Goal: Transaction & Acquisition: Purchase product/service

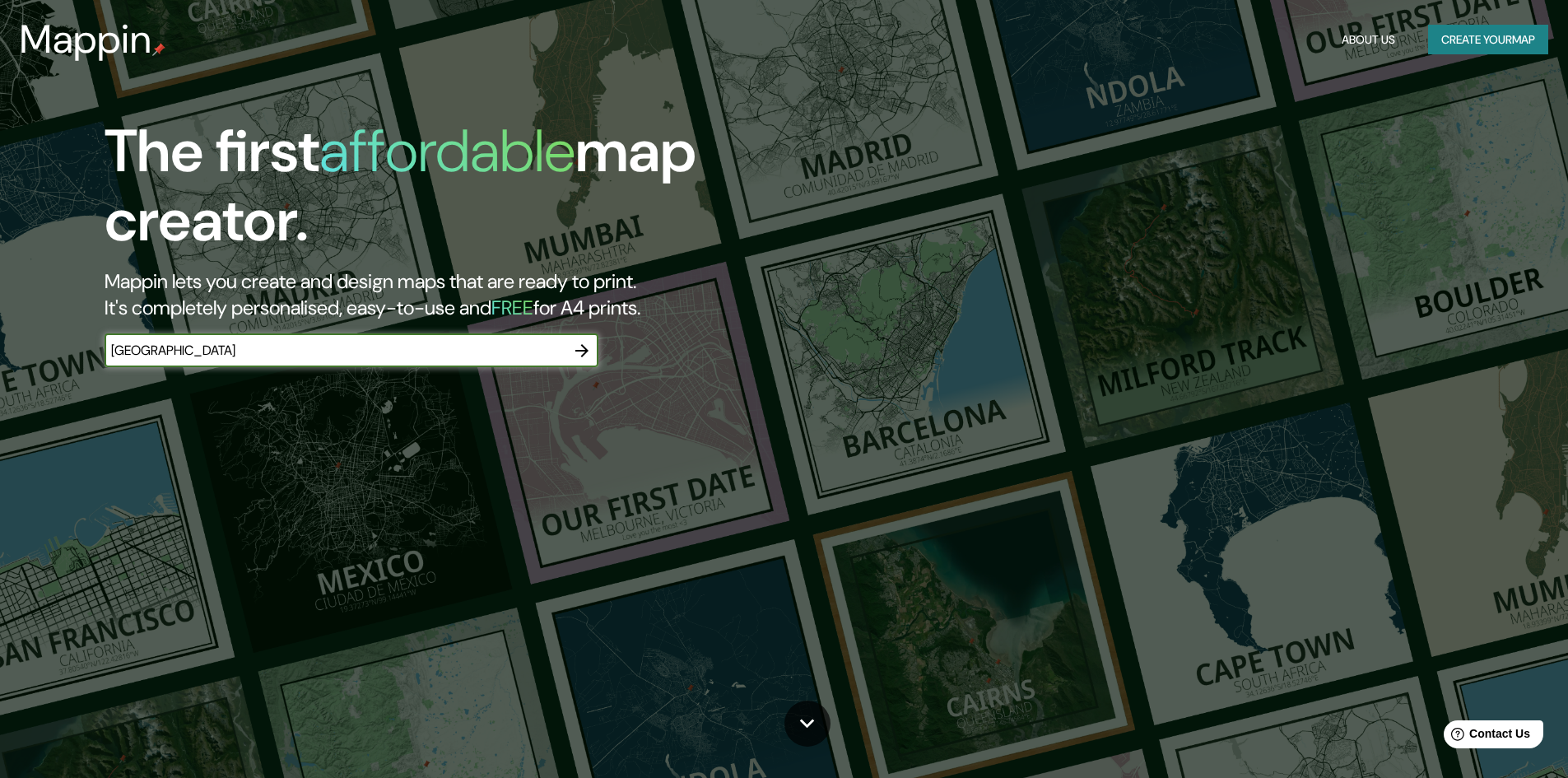
type input "berlin"
click at [581, 339] on button "button" at bounding box center [581, 350] width 33 height 33
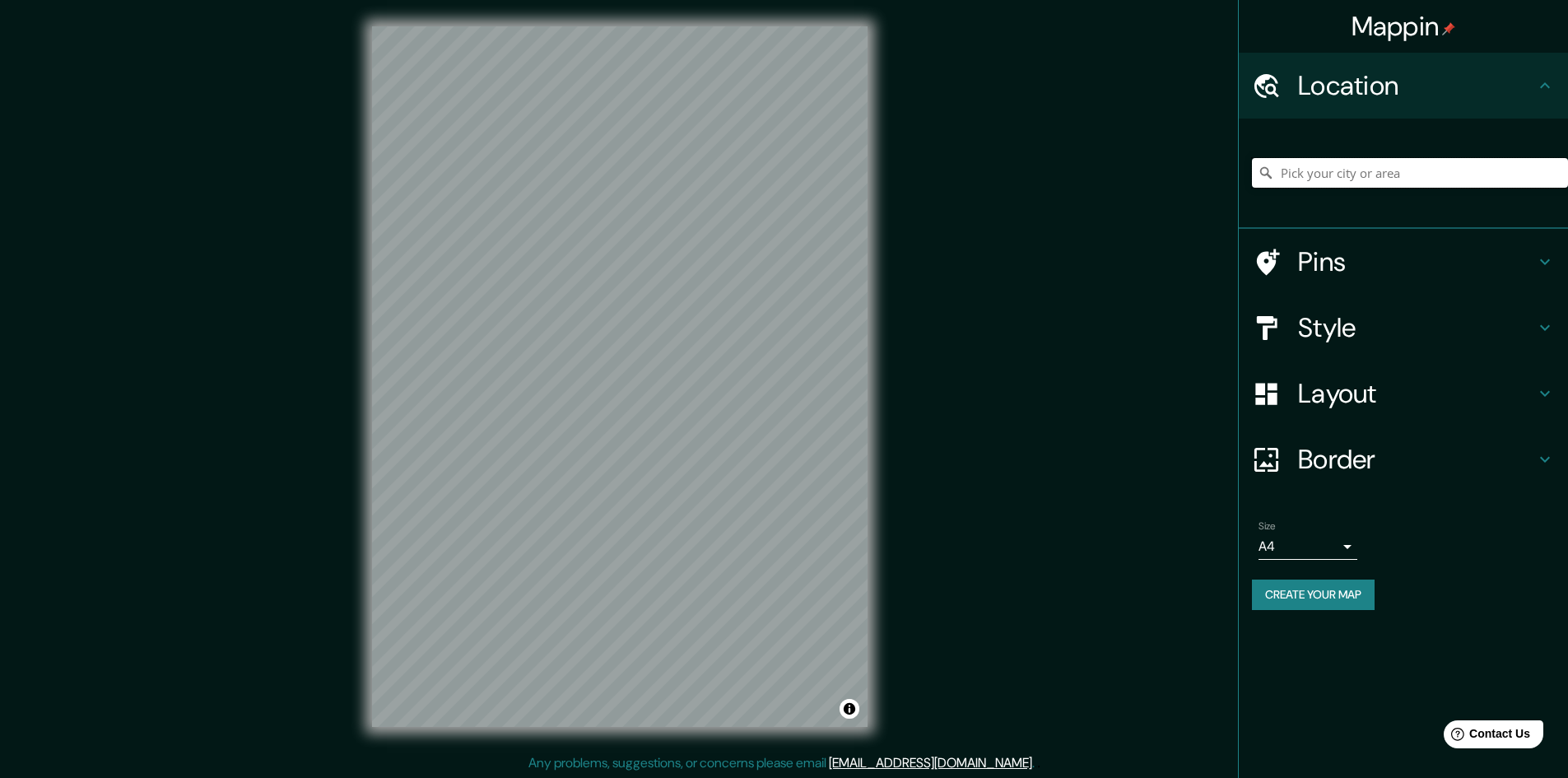
click at [1331, 159] on input "Pick your city or area" at bounding box center [1410, 173] width 316 height 30
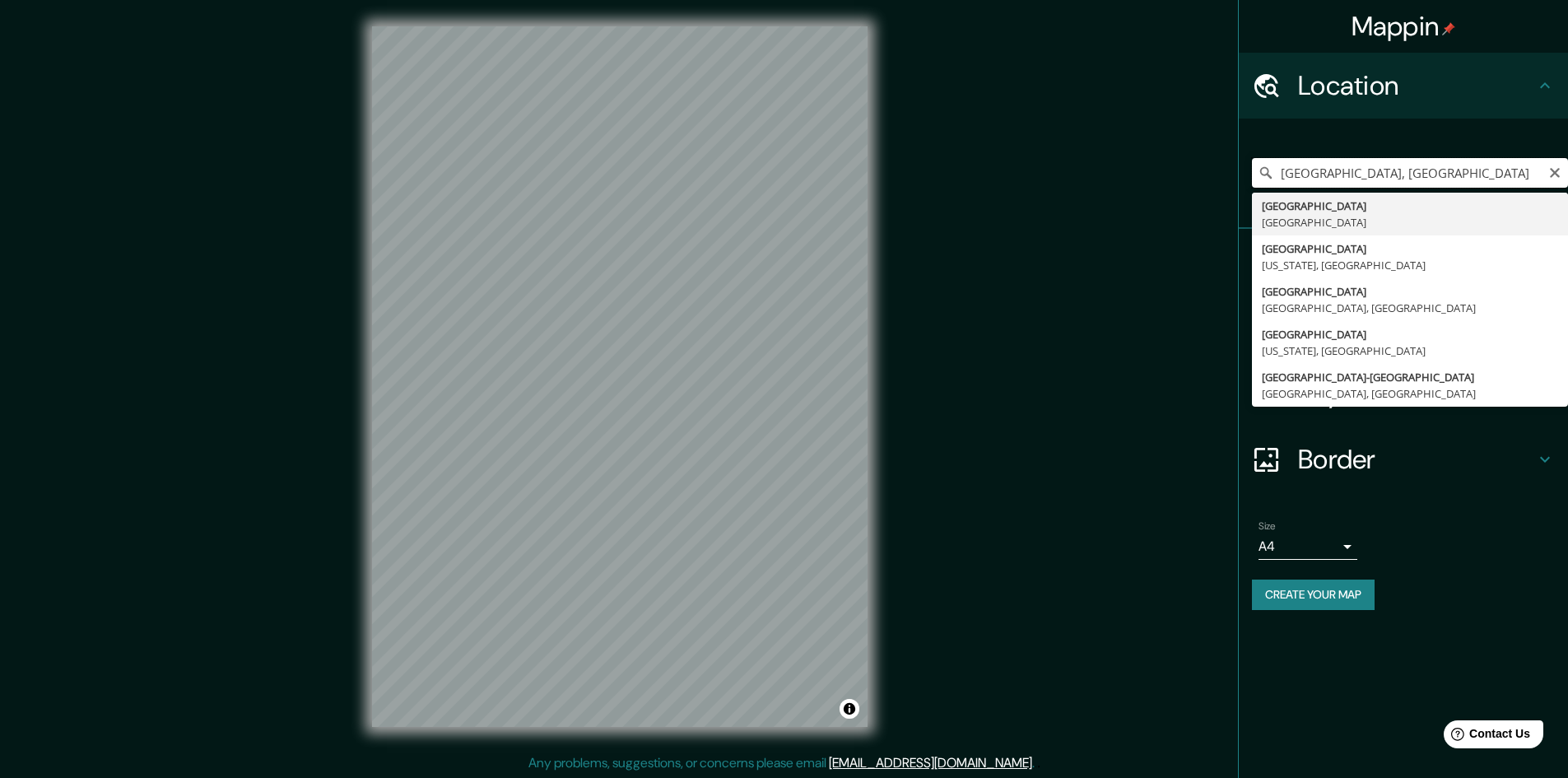
drag, startPoint x: 1390, startPoint y: 174, endPoint x: 921, endPoint y: 161, distance: 469.2
click at [921, 161] on div "Mappin Location Berlín, Alemania Berlín Alemania Berlin Maryland, Estados Unido…" at bounding box center [784, 389] width 1568 height 780
type input "p"
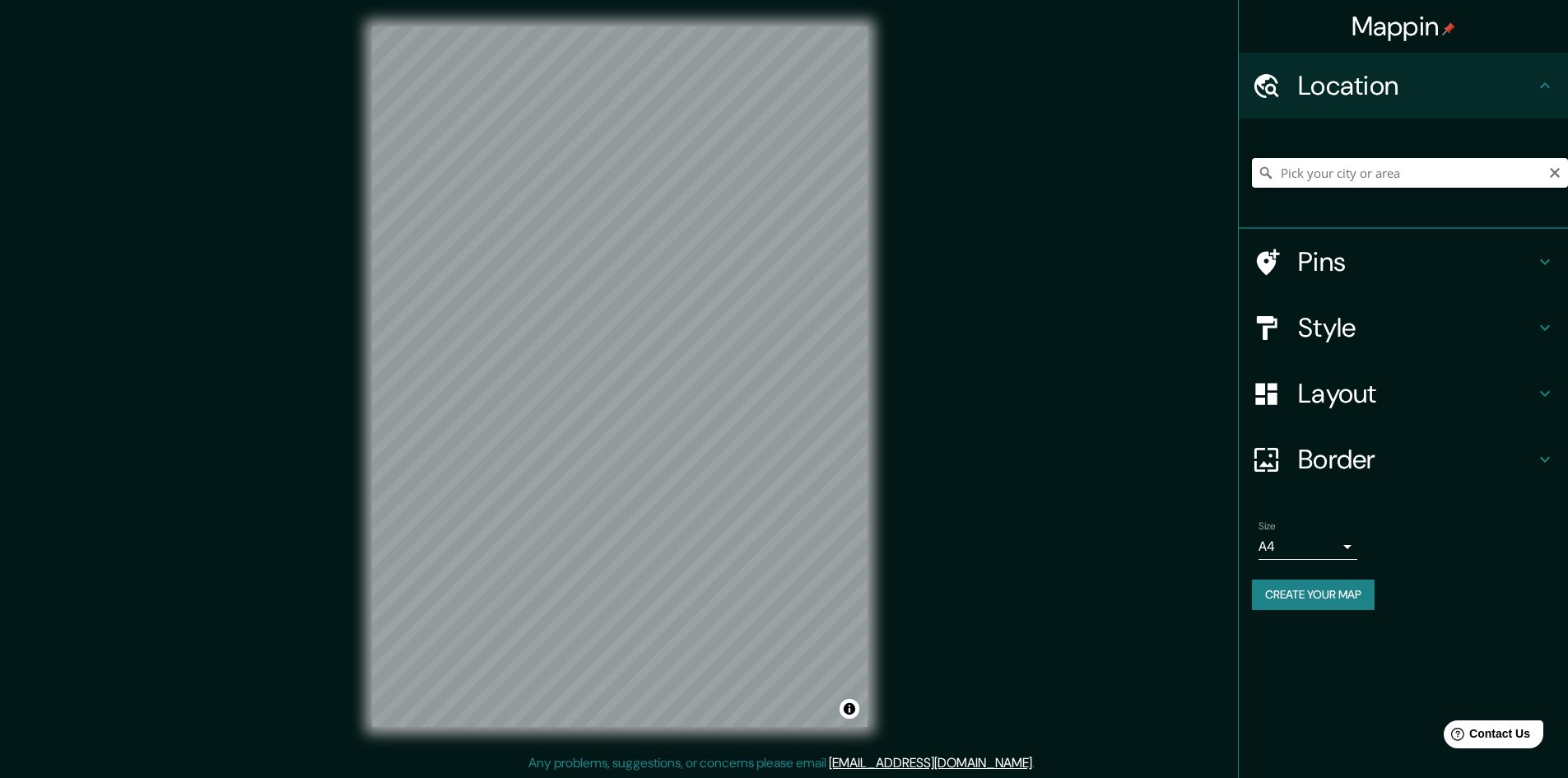
type input "a"
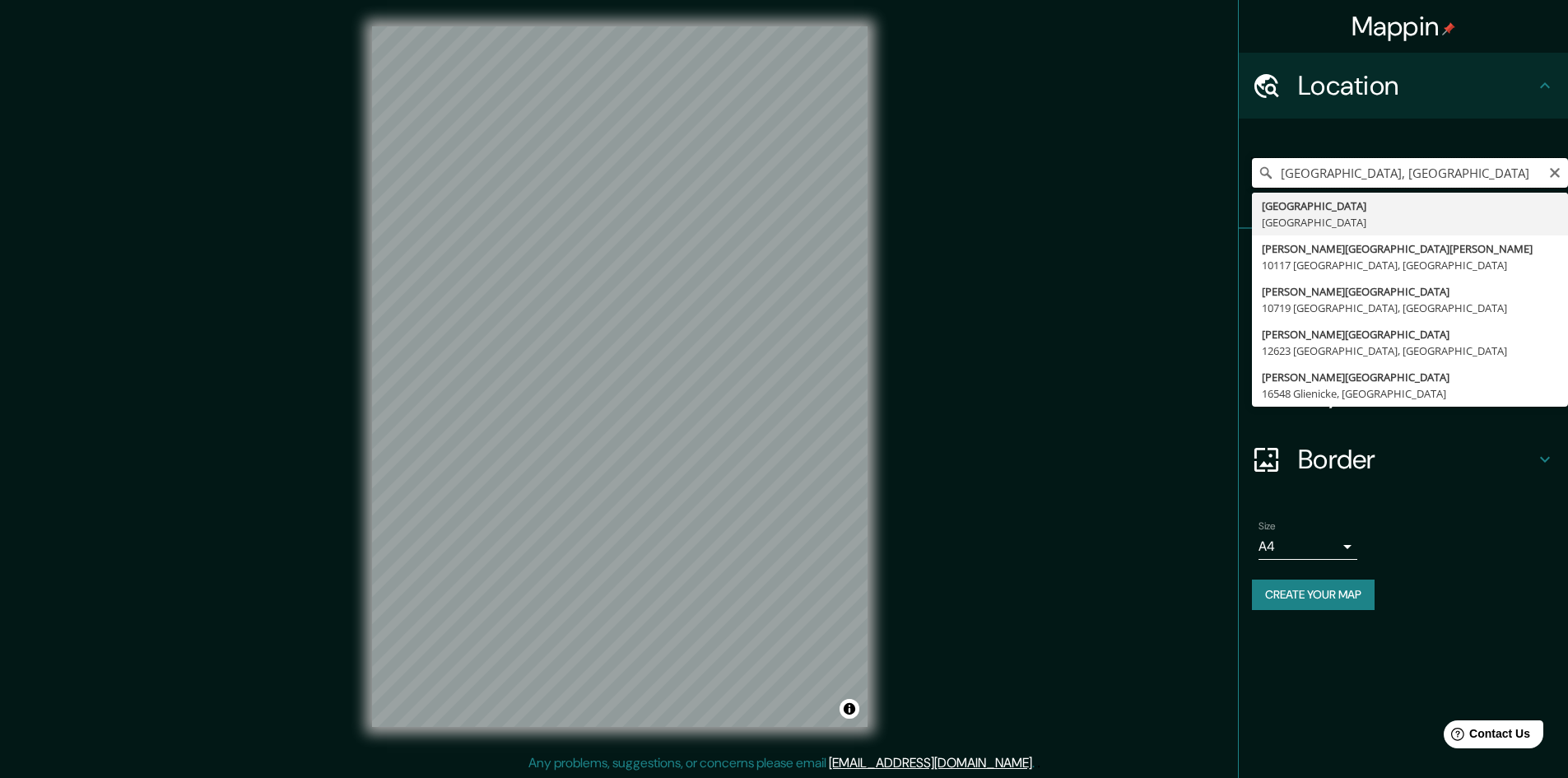
type input "París, Francia"
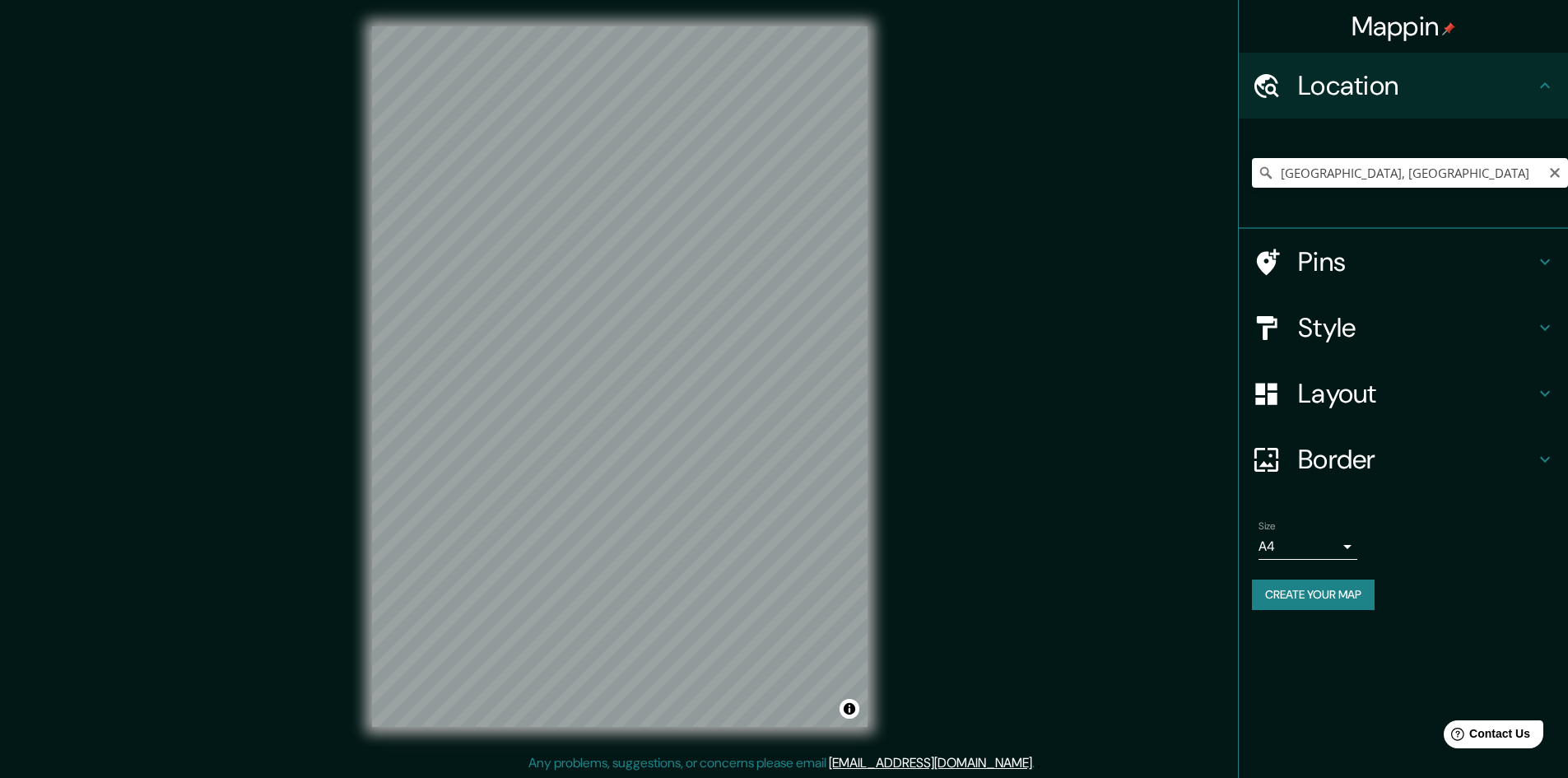
click at [1352, 551] on body "Mappin Location París, Francia París Francia Pariser Platz 10117 Berlín, Aleman…" at bounding box center [784, 389] width 1568 height 778
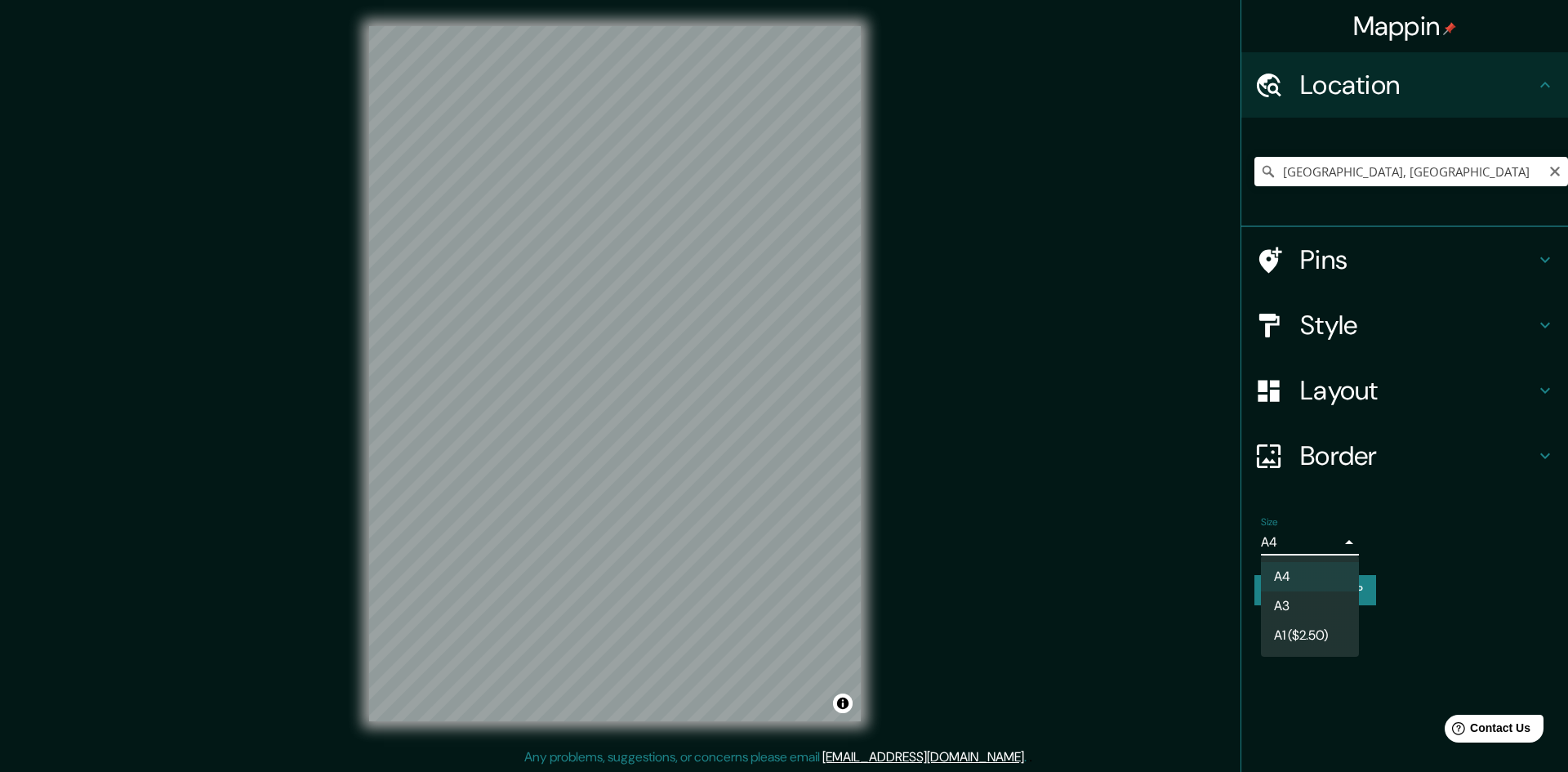
click at [1298, 606] on li "A3" at bounding box center [1310, 607] width 98 height 30
type input "a4"
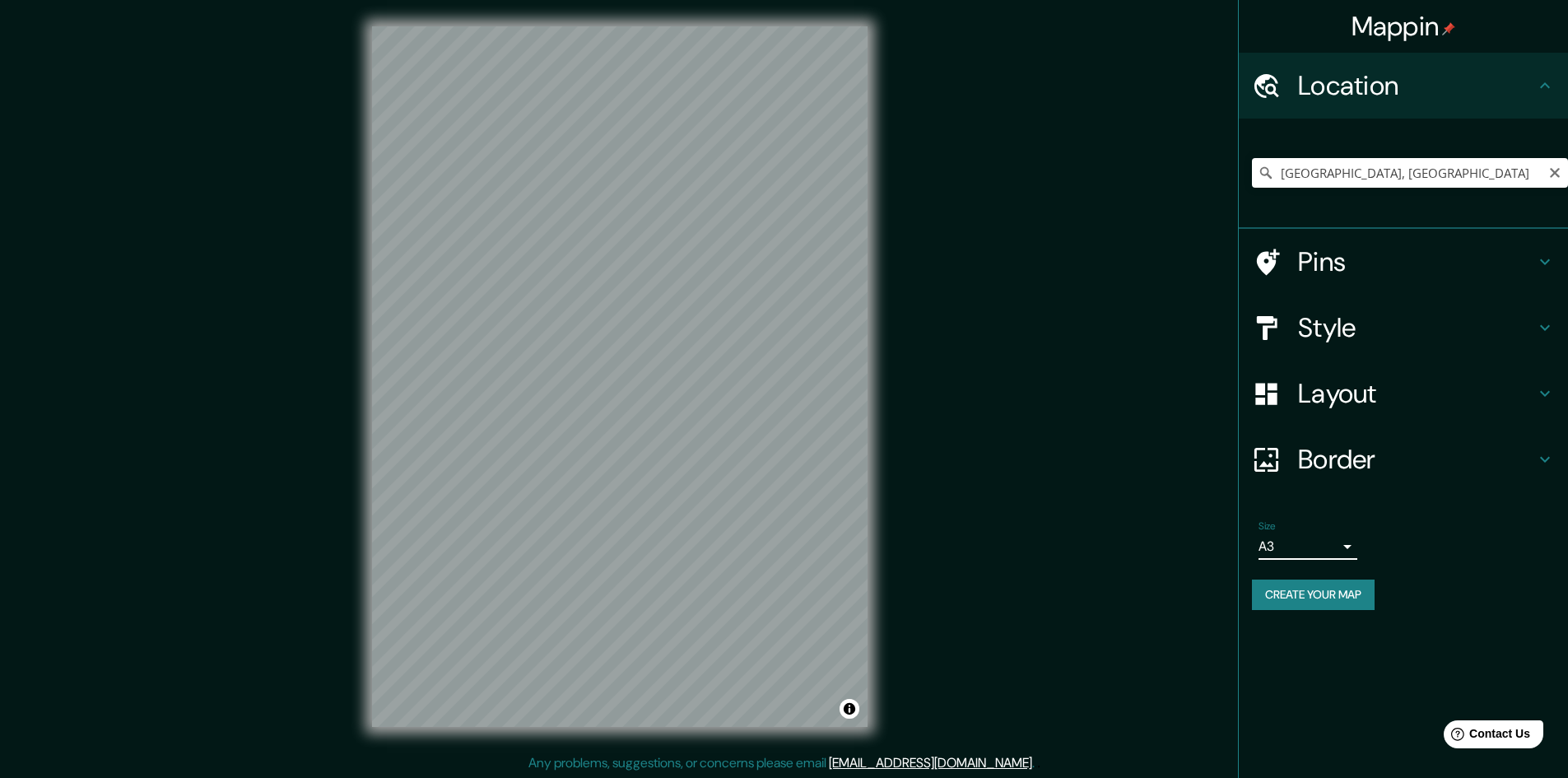
click at [1356, 602] on button "Create your map" at bounding box center [1313, 595] width 123 height 31
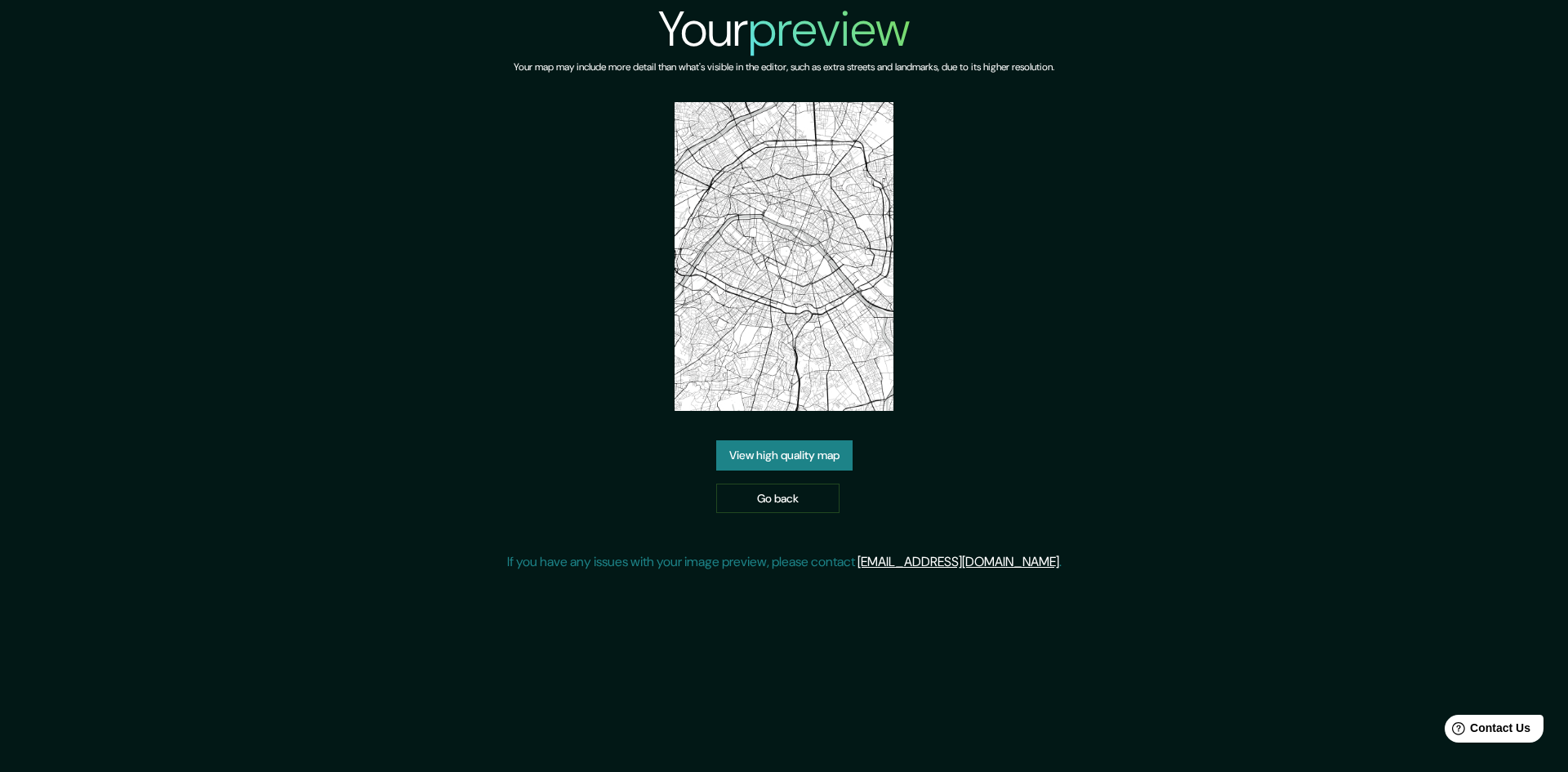
click at [804, 462] on link "View high quality map" at bounding box center [784, 455] width 137 height 31
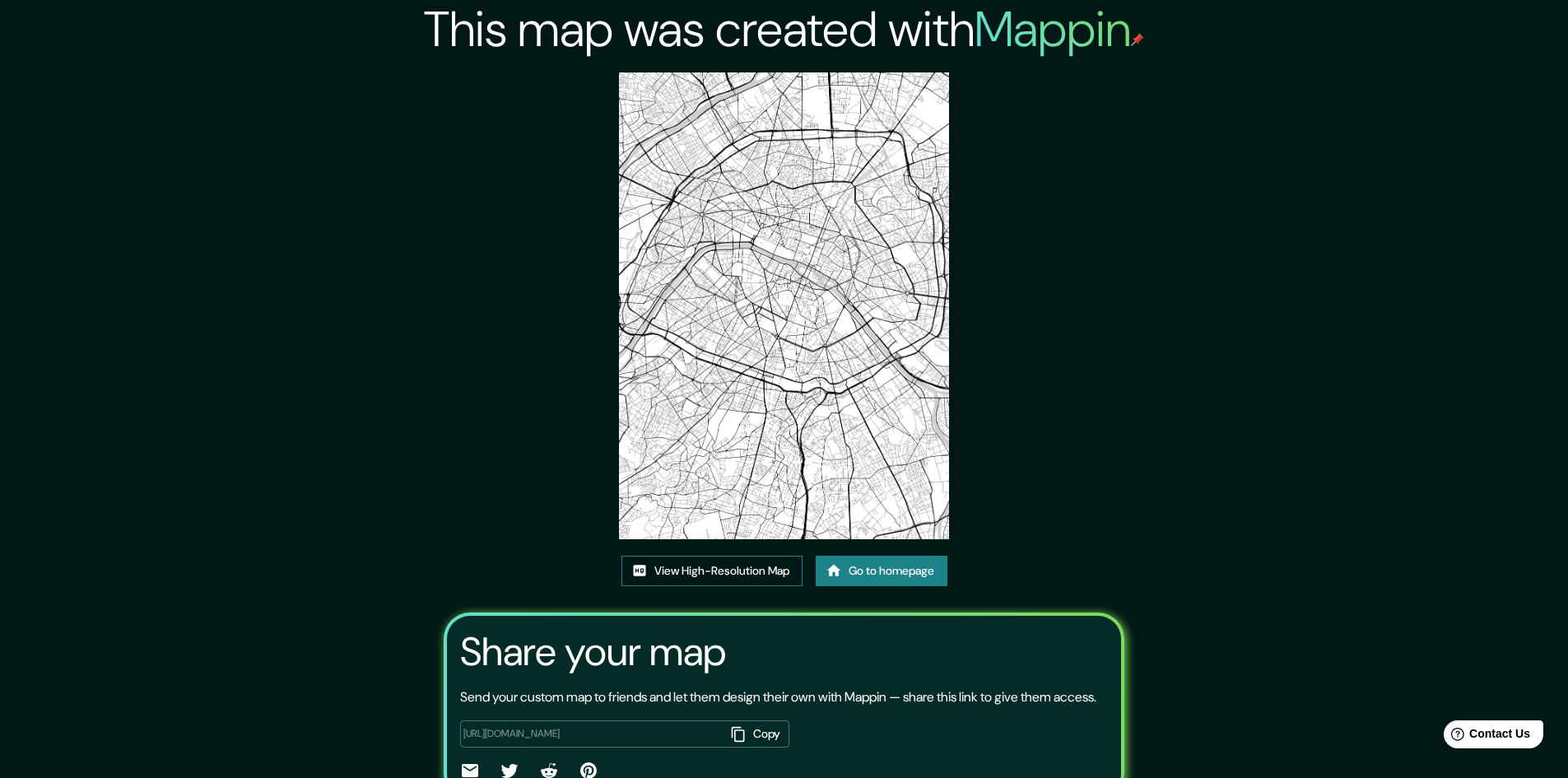
click at [717, 566] on link "View High-Resolution Map" at bounding box center [711, 570] width 181 height 31
click at [900, 580] on link "Go to homepage" at bounding box center [882, 570] width 132 height 31
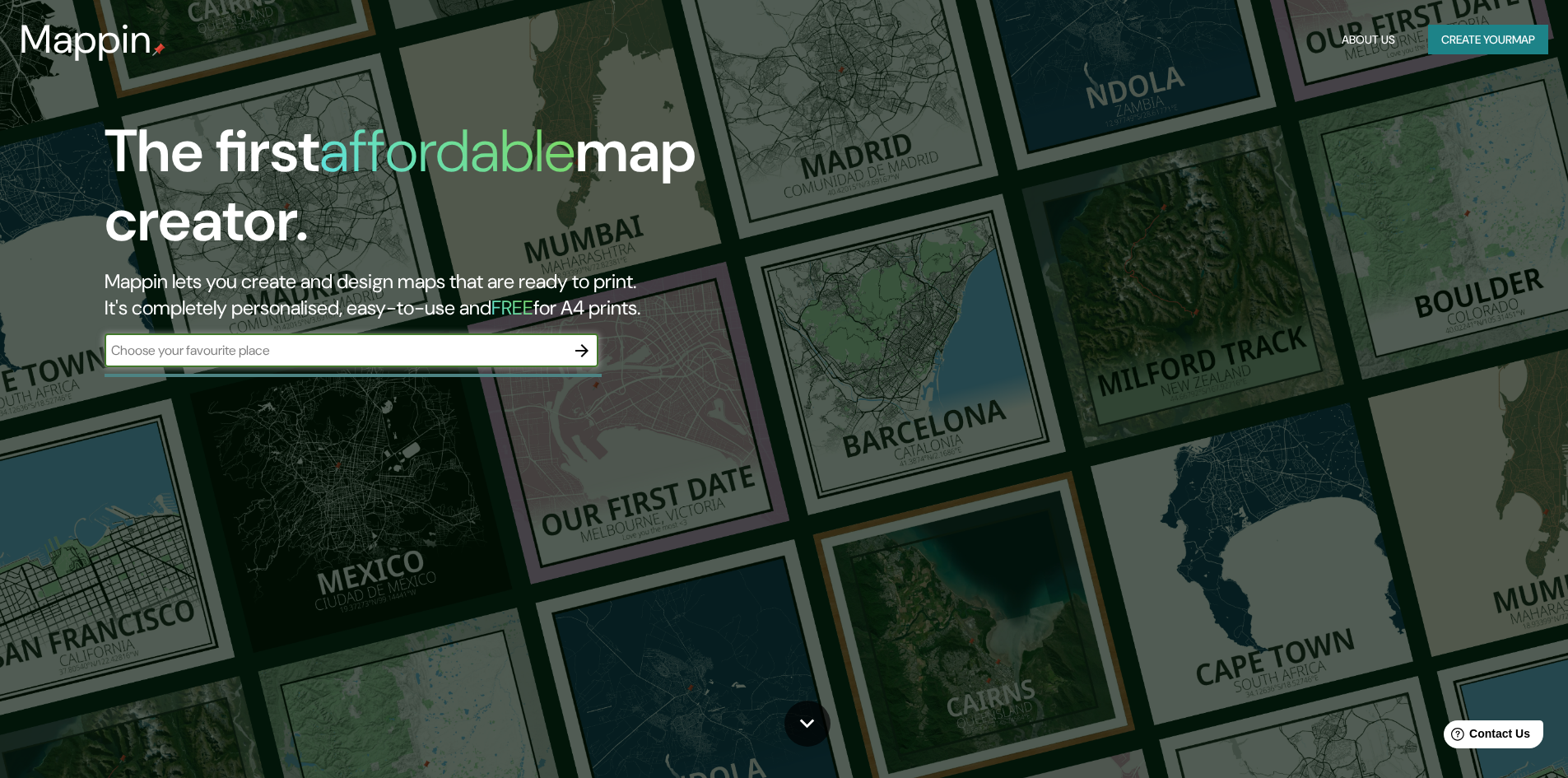
click at [320, 359] on input "text" at bounding box center [334, 350] width 461 height 19
type input "[GEOGRAPHIC_DATA]"
click at [575, 353] on icon "button" at bounding box center [582, 351] width 20 height 20
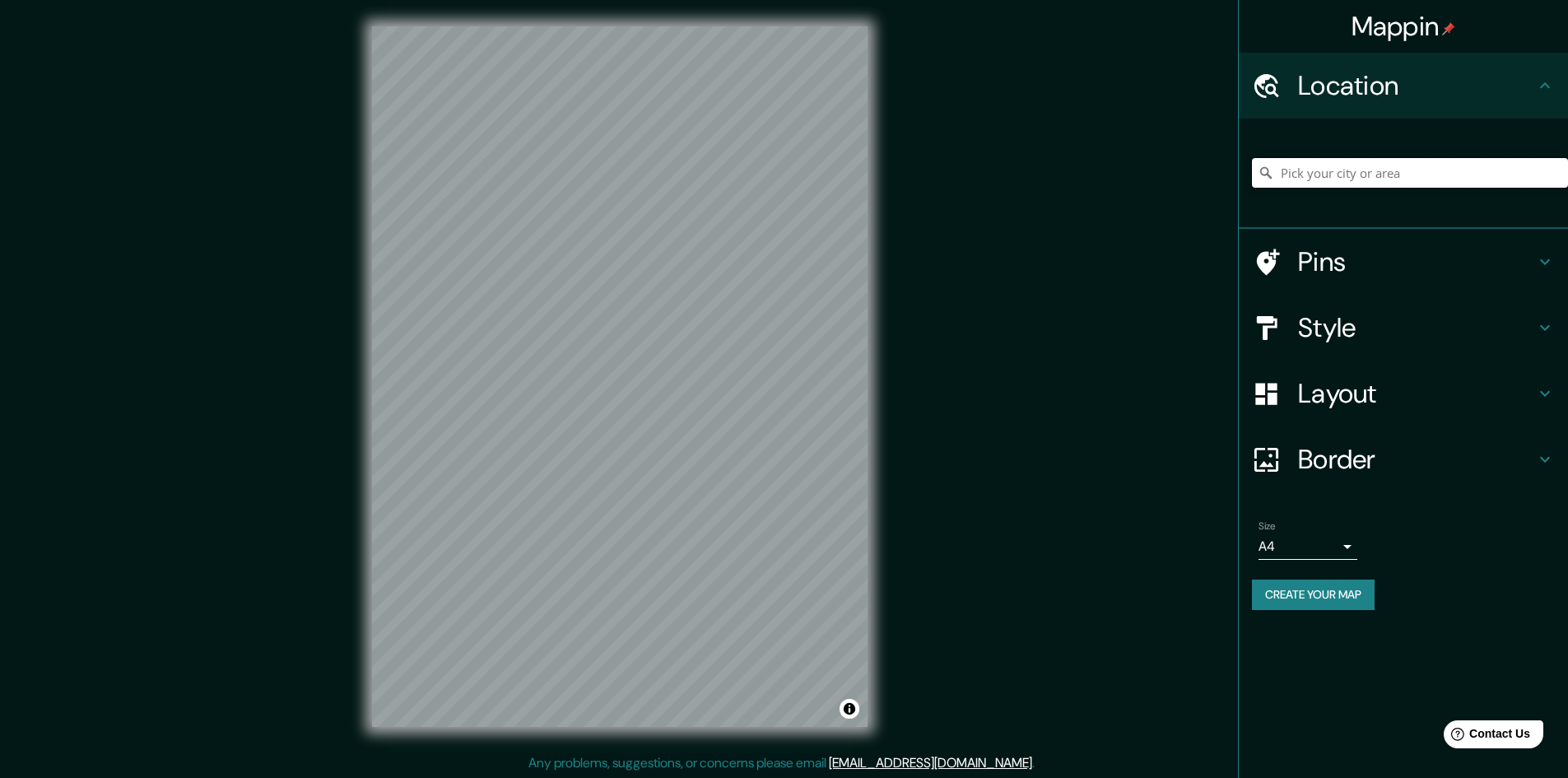
click at [1332, 173] on input "Pick your city or area" at bounding box center [1410, 173] width 316 height 30
type input "V"
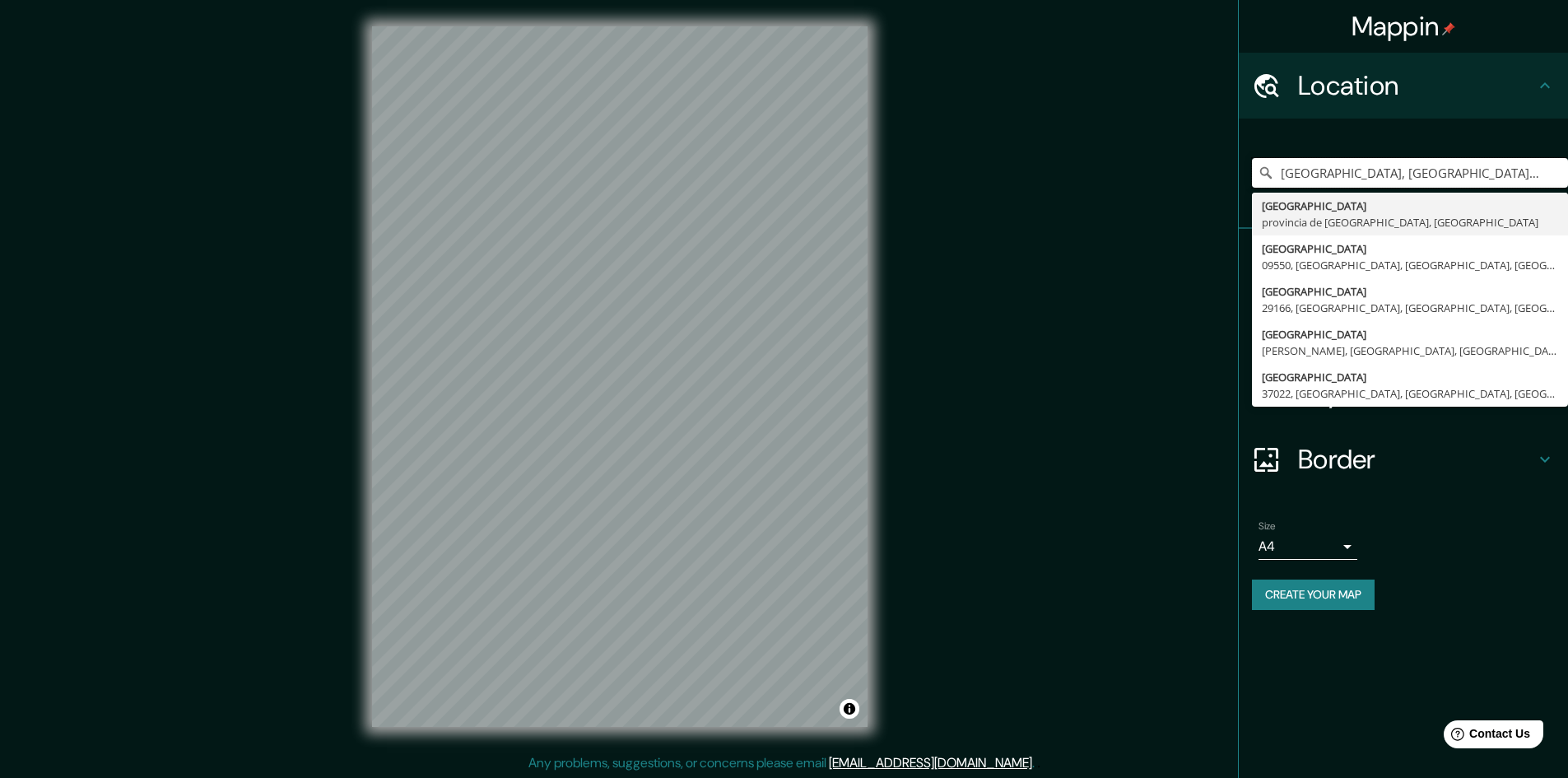
type input "[GEOGRAPHIC_DATA], [GEOGRAPHIC_DATA], [GEOGRAPHIC_DATA]"
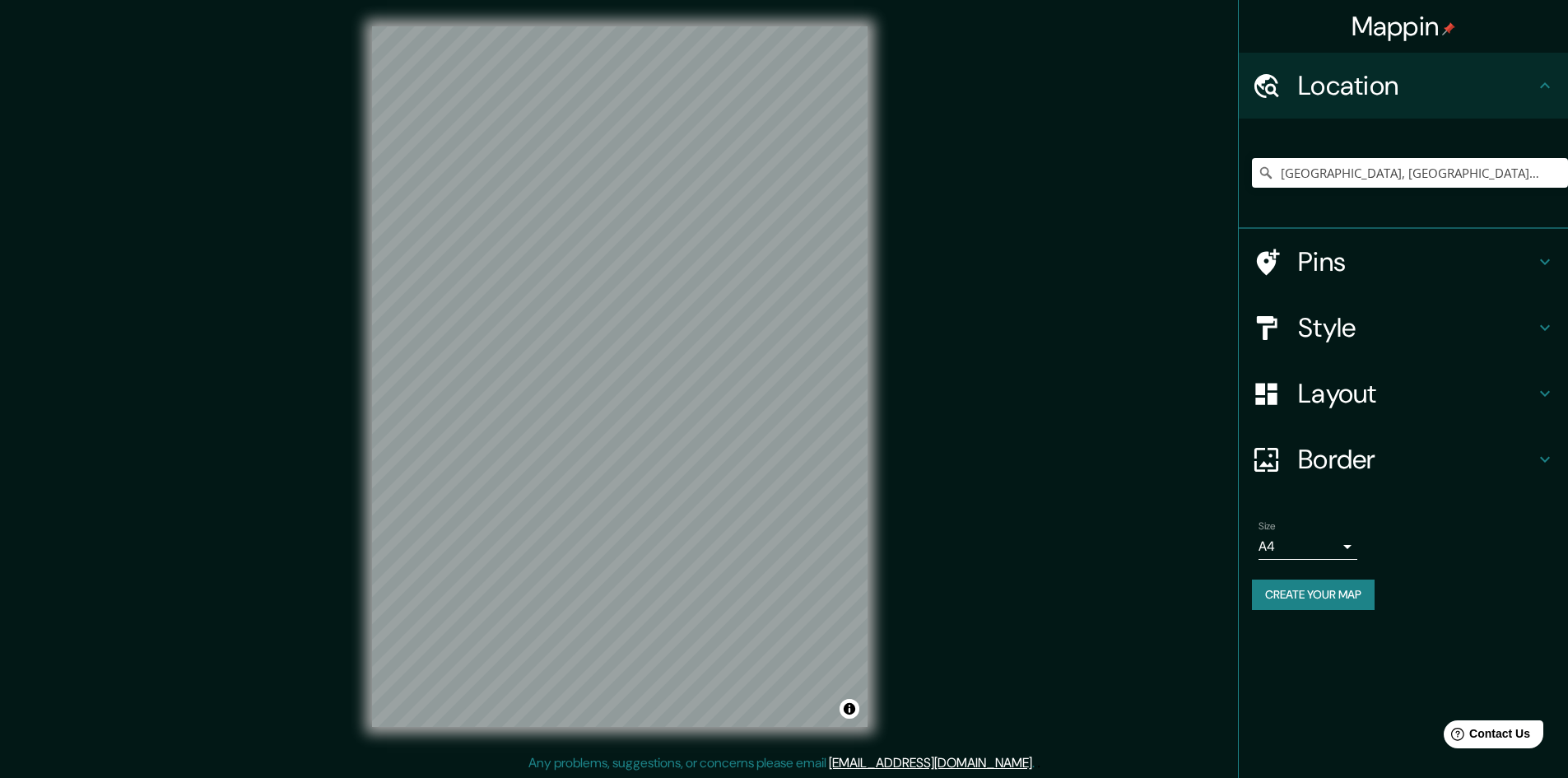
click at [1335, 535] on body "Mappin Location [GEOGRAPHIC_DATA], [GEOGRAPHIC_DATA], [GEOGRAPHIC_DATA] [GEOGRA…" at bounding box center [784, 389] width 1568 height 778
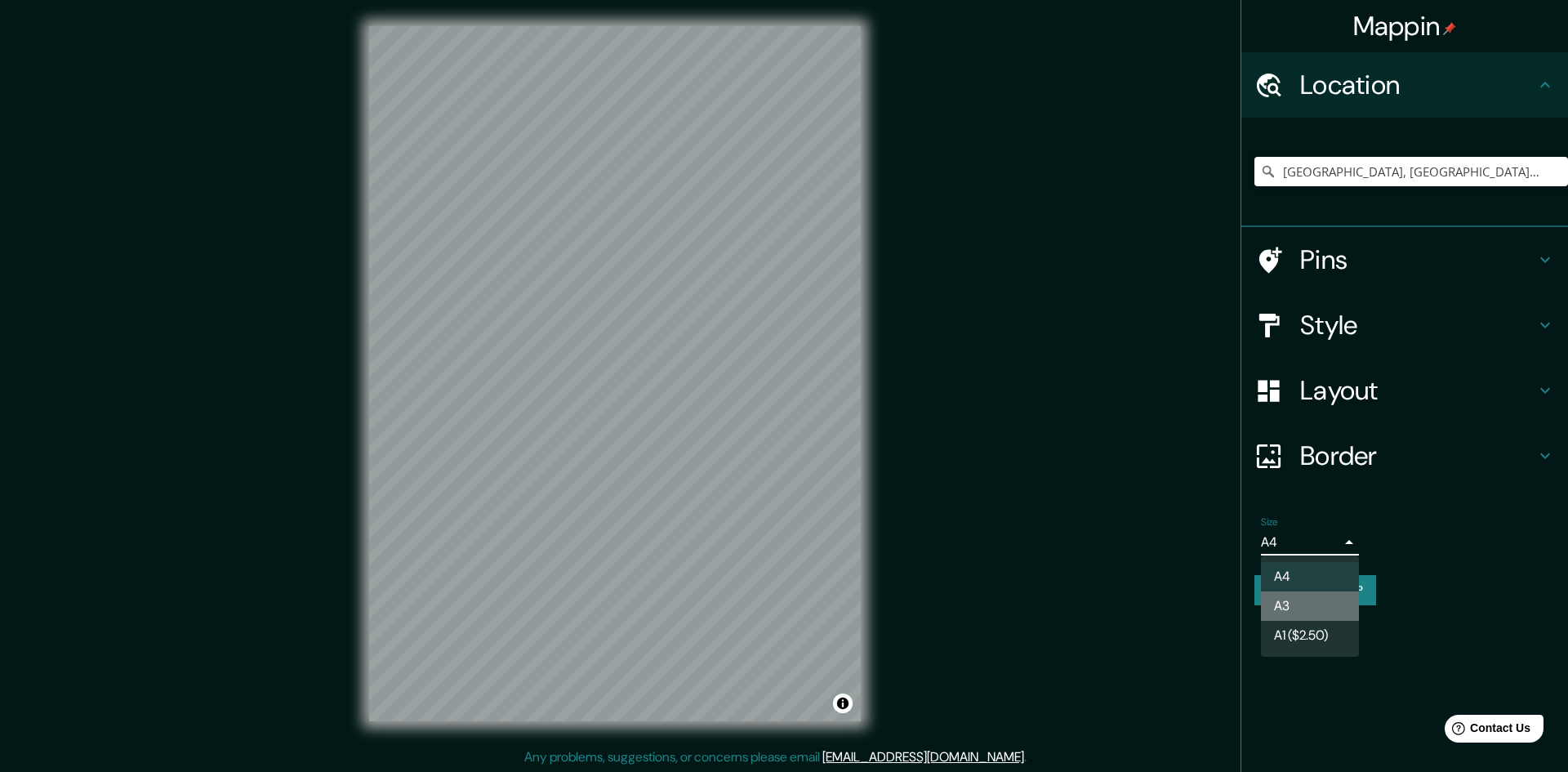
click at [1291, 595] on li "A3" at bounding box center [1310, 607] width 98 height 30
type input "a4"
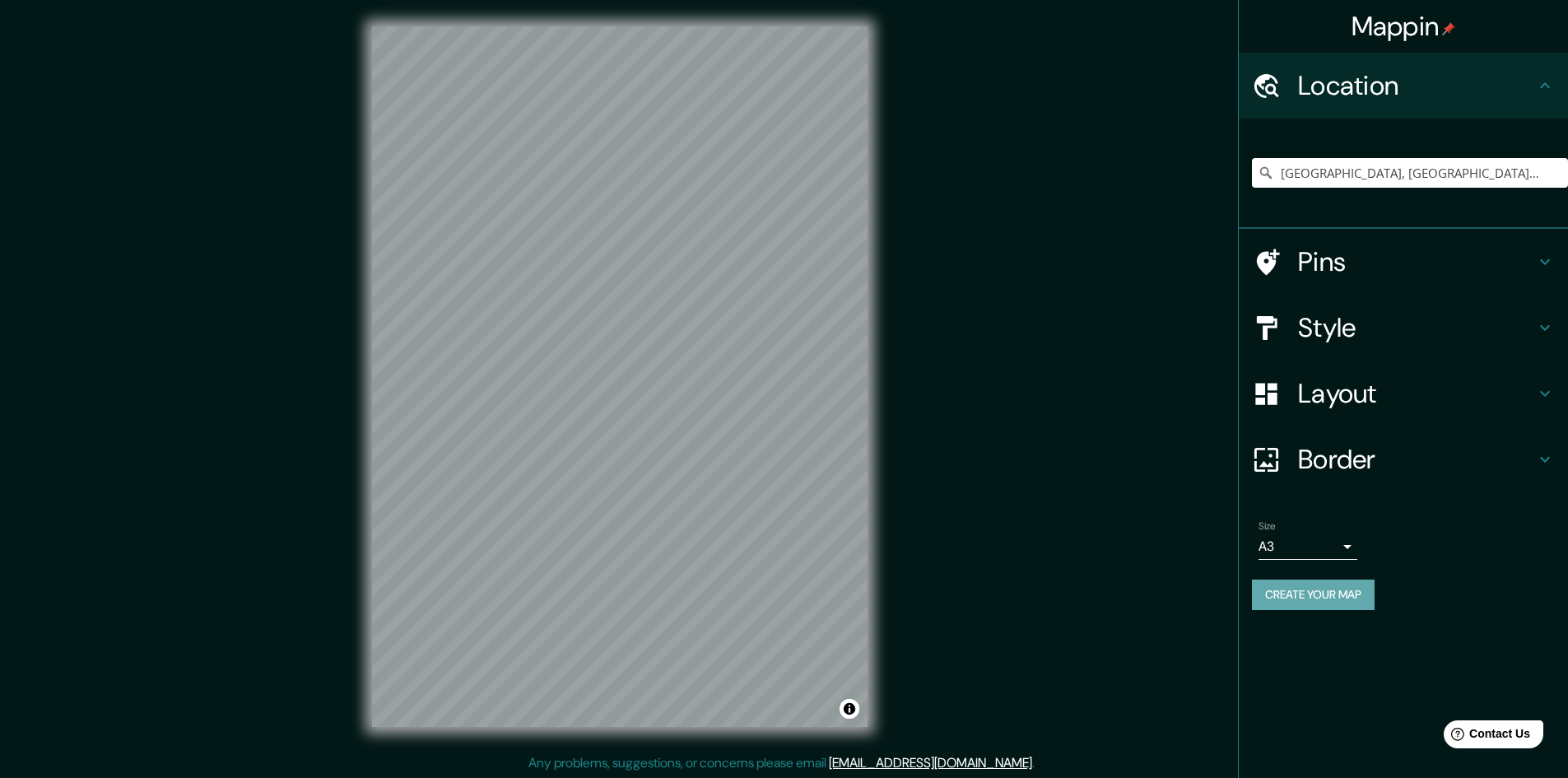
click at [1356, 598] on button "Create your map" at bounding box center [1313, 595] width 123 height 31
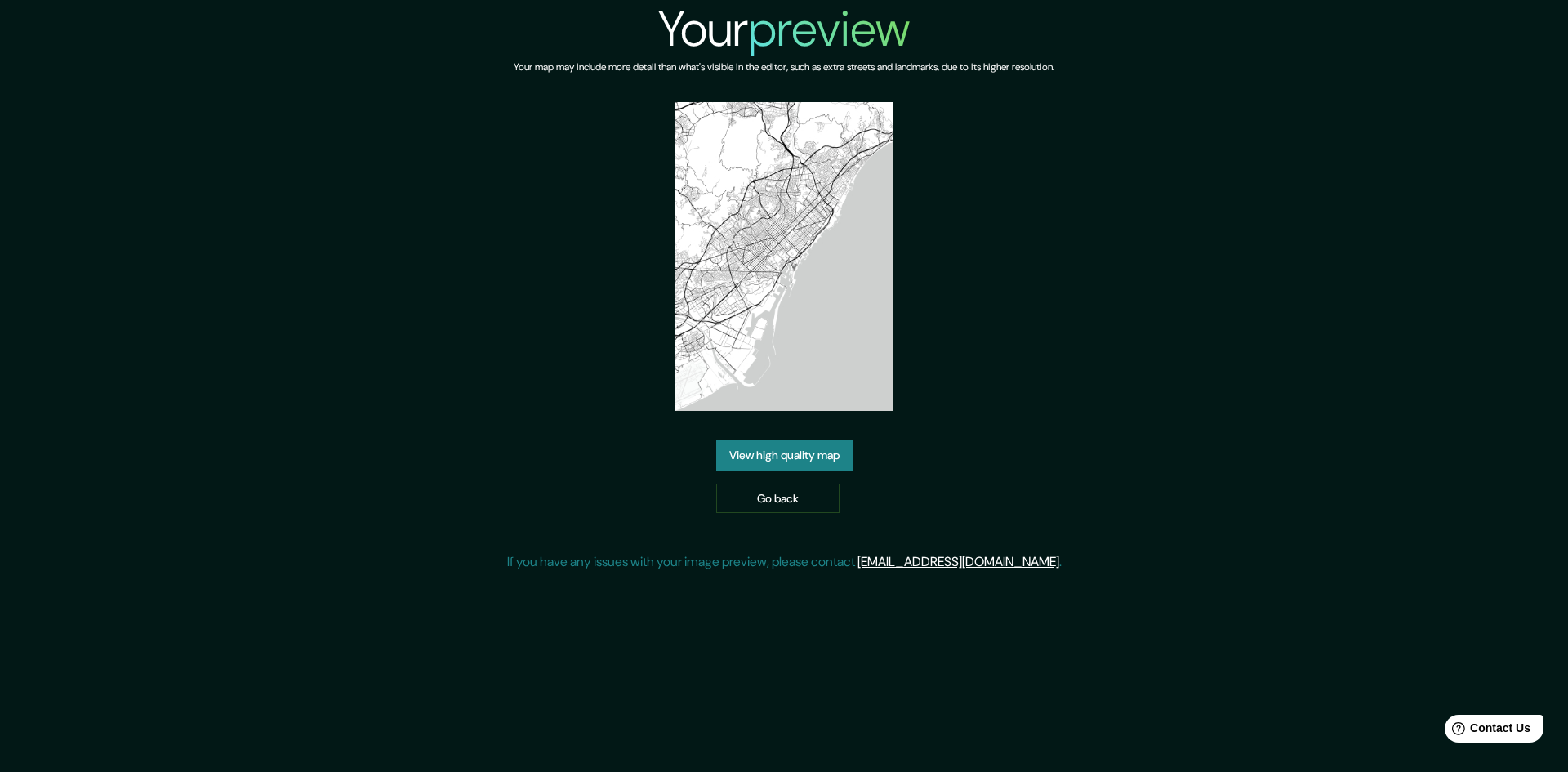
click at [771, 465] on link "View high quality map" at bounding box center [784, 455] width 137 height 31
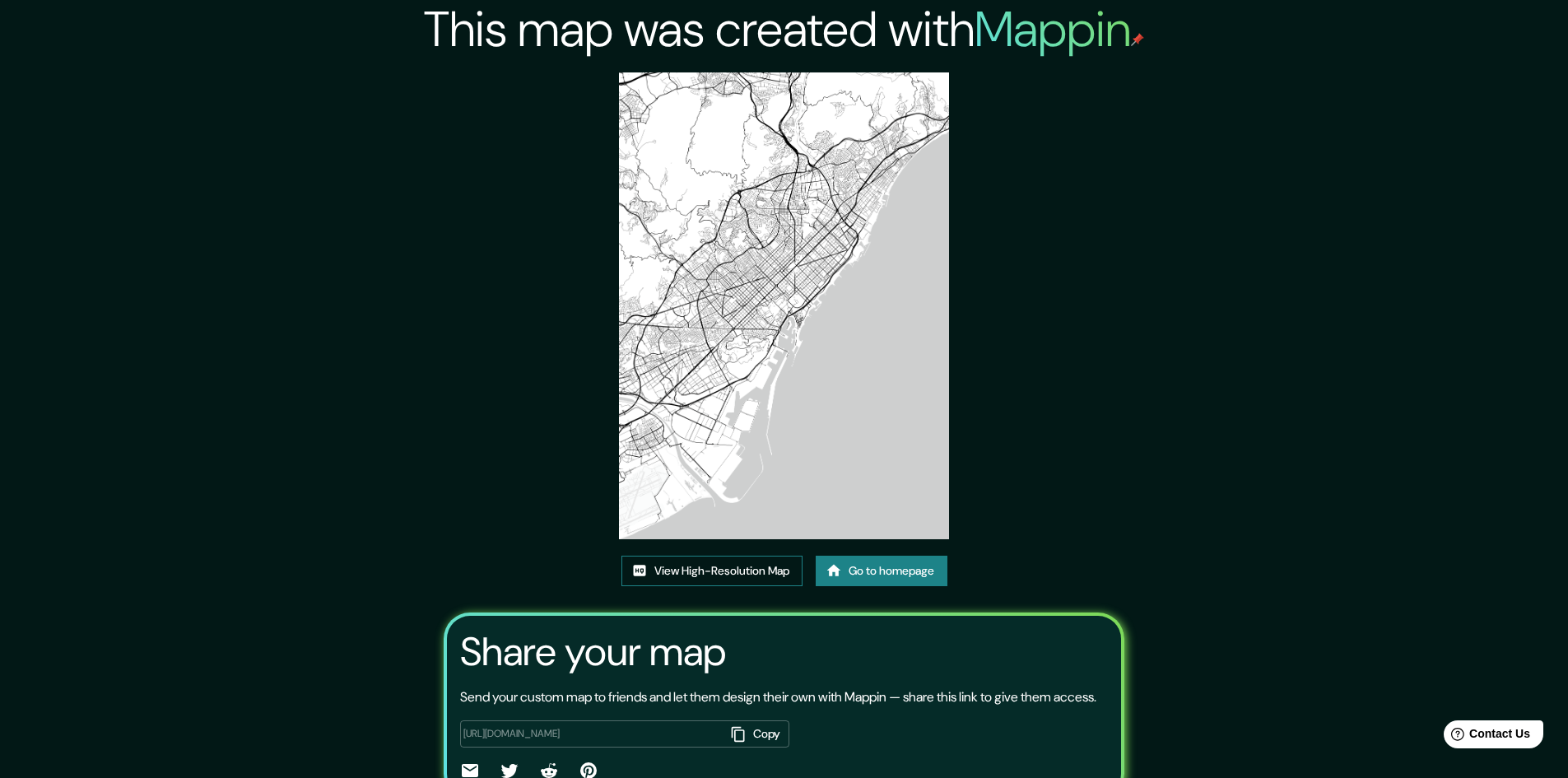
click at [721, 575] on link "View High-Resolution Map" at bounding box center [711, 570] width 181 height 31
click at [915, 583] on link "Go to homepage" at bounding box center [882, 570] width 132 height 31
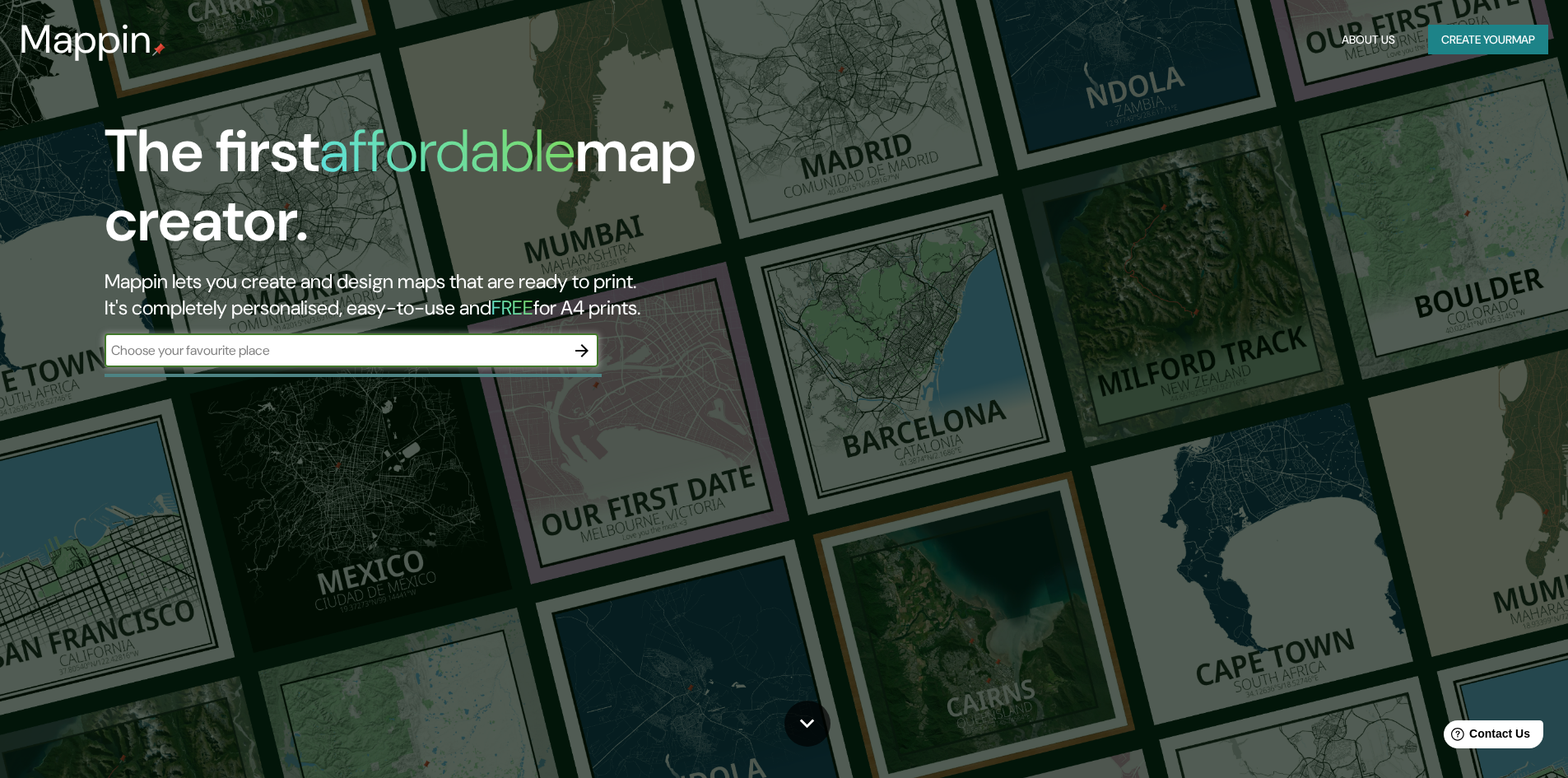
click at [1441, 33] on button "Create your map" at bounding box center [1488, 40] width 120 height 31
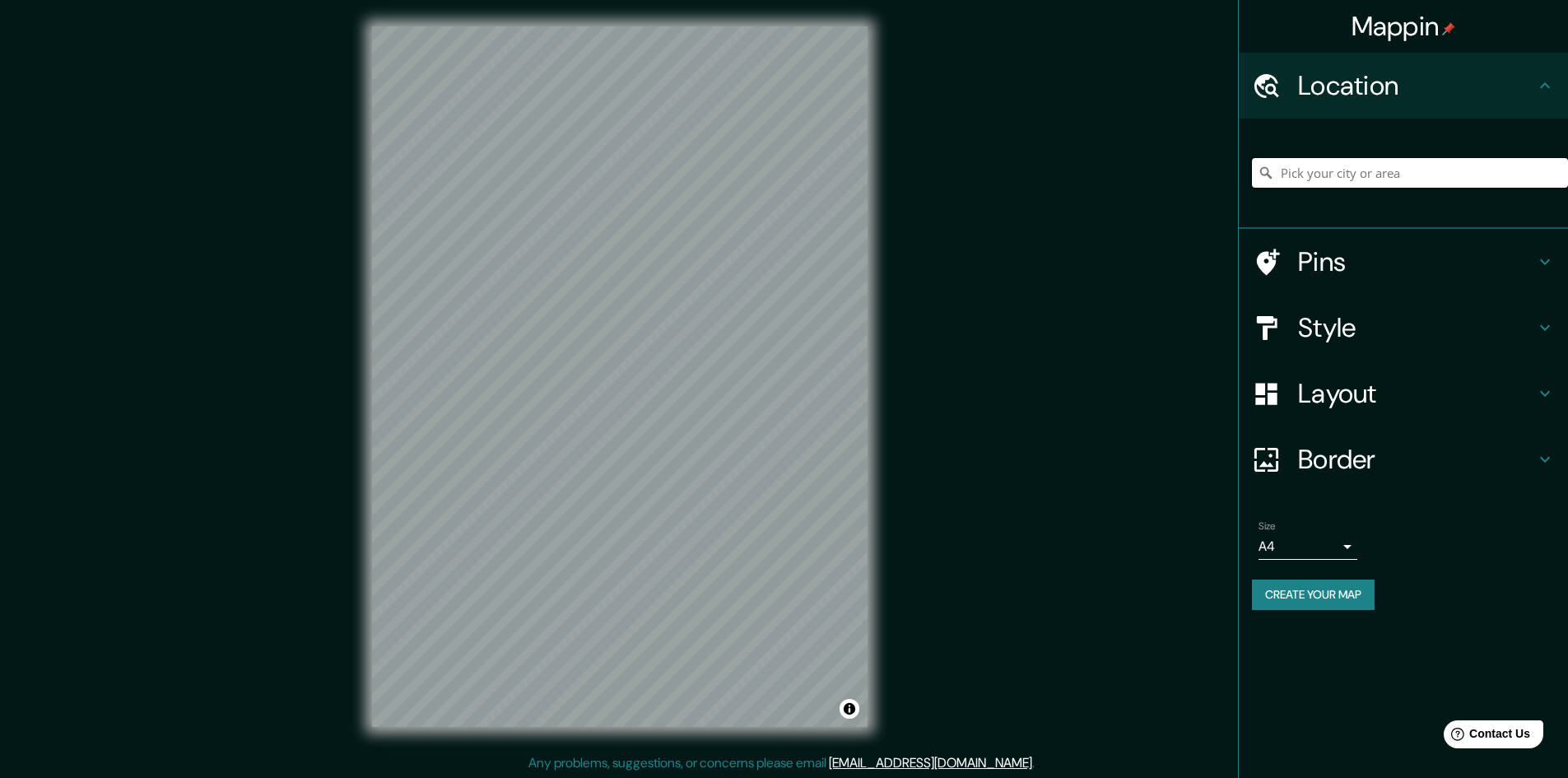
click at [1359, 163] on input "Pick your city or area" at bounding box center [1410, 173] width 316 height 30
drag, startPoint x: 1334, startPoint y: 173, endPoint x: 1221, endPoint y: 158, distance: 114.0
click at [1221, 158] on div "Mappin Location Mónaco Pins Style Layout Border Choose a border. Hint : you can…" at bounding box center [784, 389] width 1568 height 780
type input "T"
type input "S"
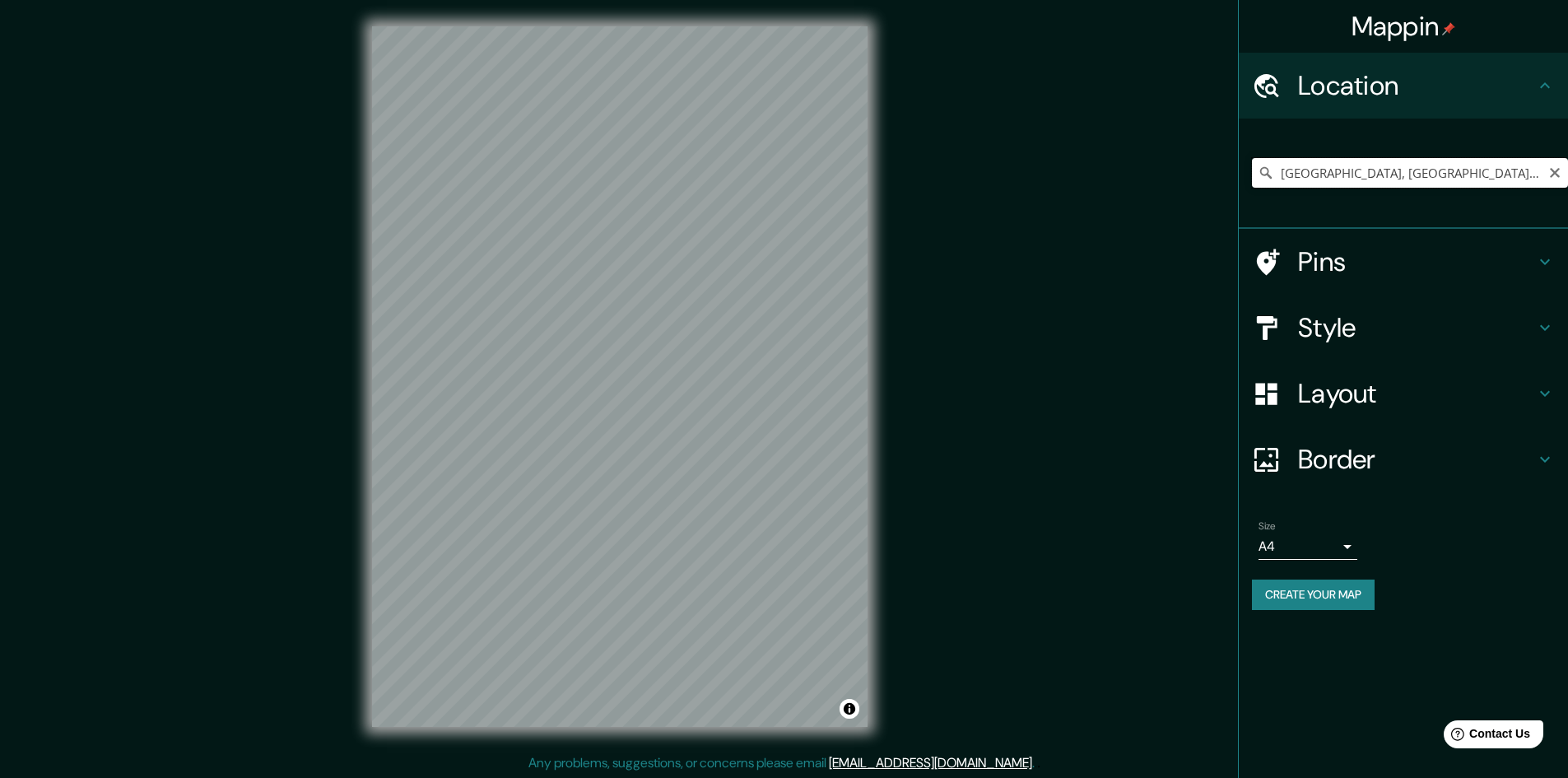
drag, startPoint x: 1451, startPoint y: 177, endPoint x: 1260, endPoint y: 176, distance: 191.0
click at [1260, 176] on div "Shenzhen, Cantón, China" at bounding box center [1410, 173] width 316 height 30
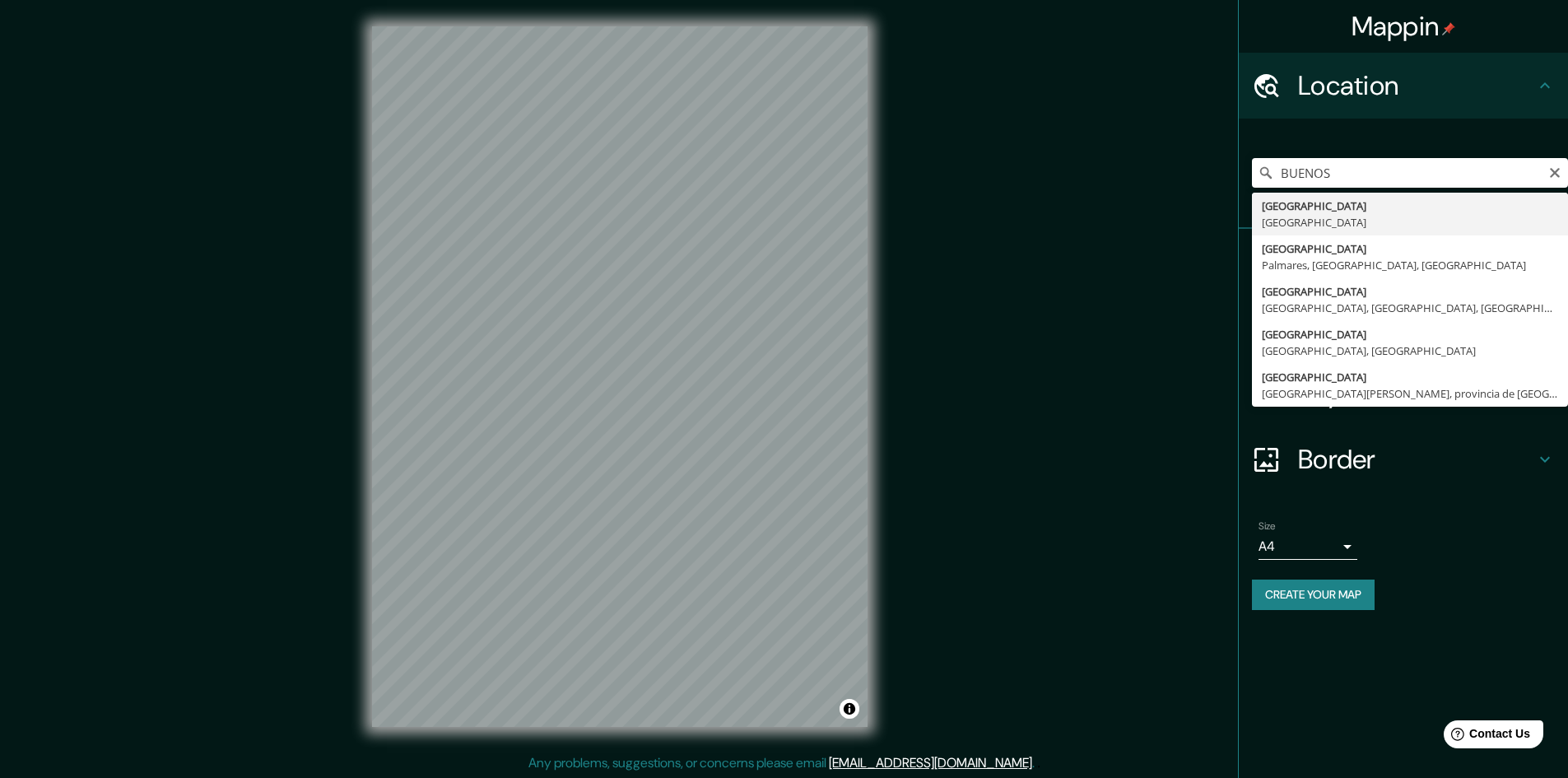
type input "Buenos Aires, Argentina"
